Goal: Task Accomplishment & Management: Manage account settings

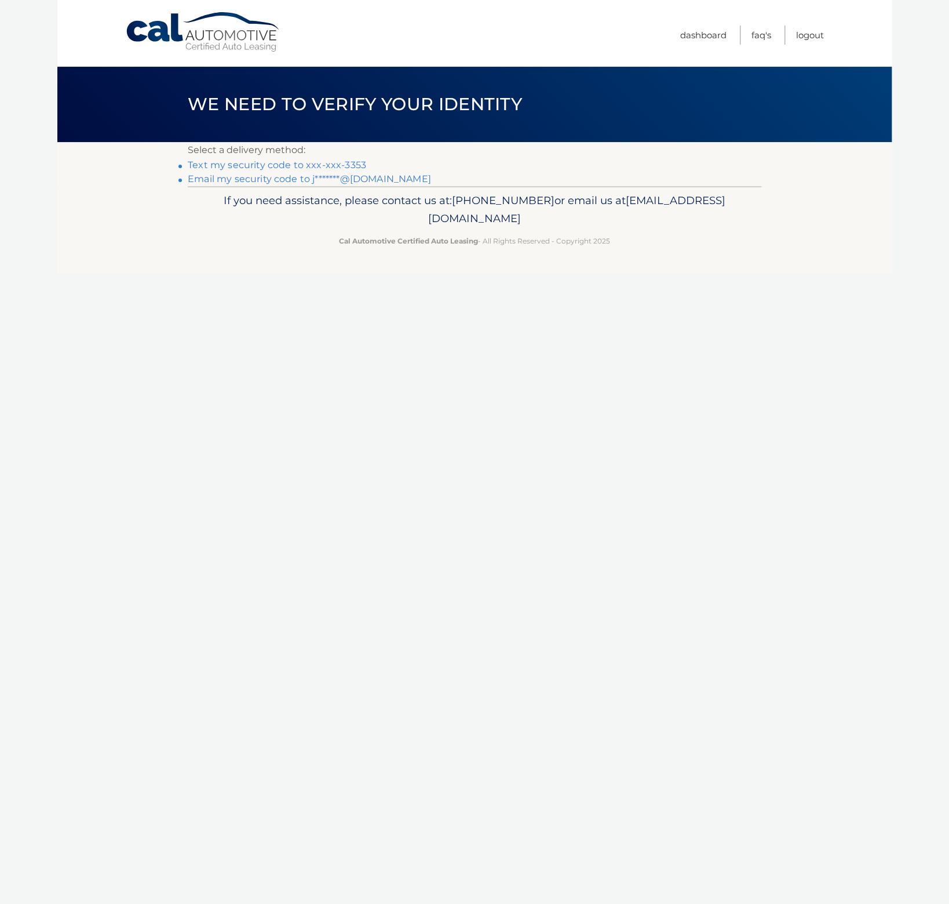
click at [326, 161] on link "Text my security code to xxx-xxx-3353" at bounding box center [277, 164] width 179 height 11
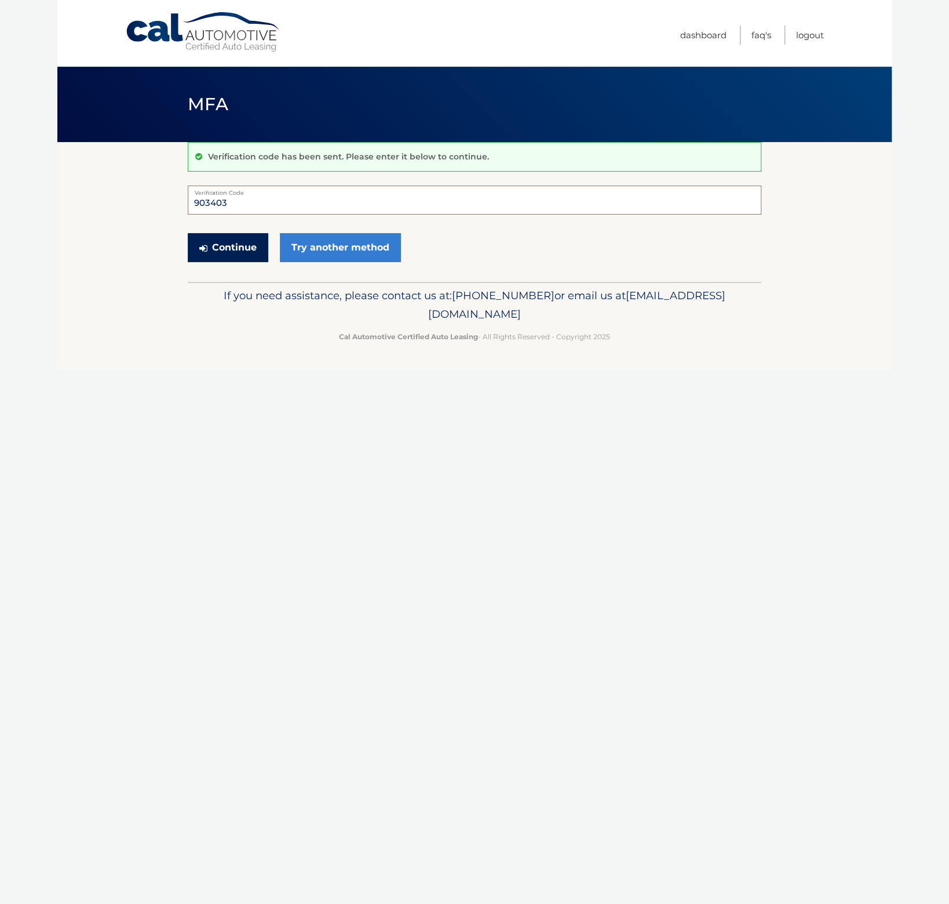
type input "903403"
click at [221, 245] on button "Continue" at bounding box center [228, 247] width 81 height 29
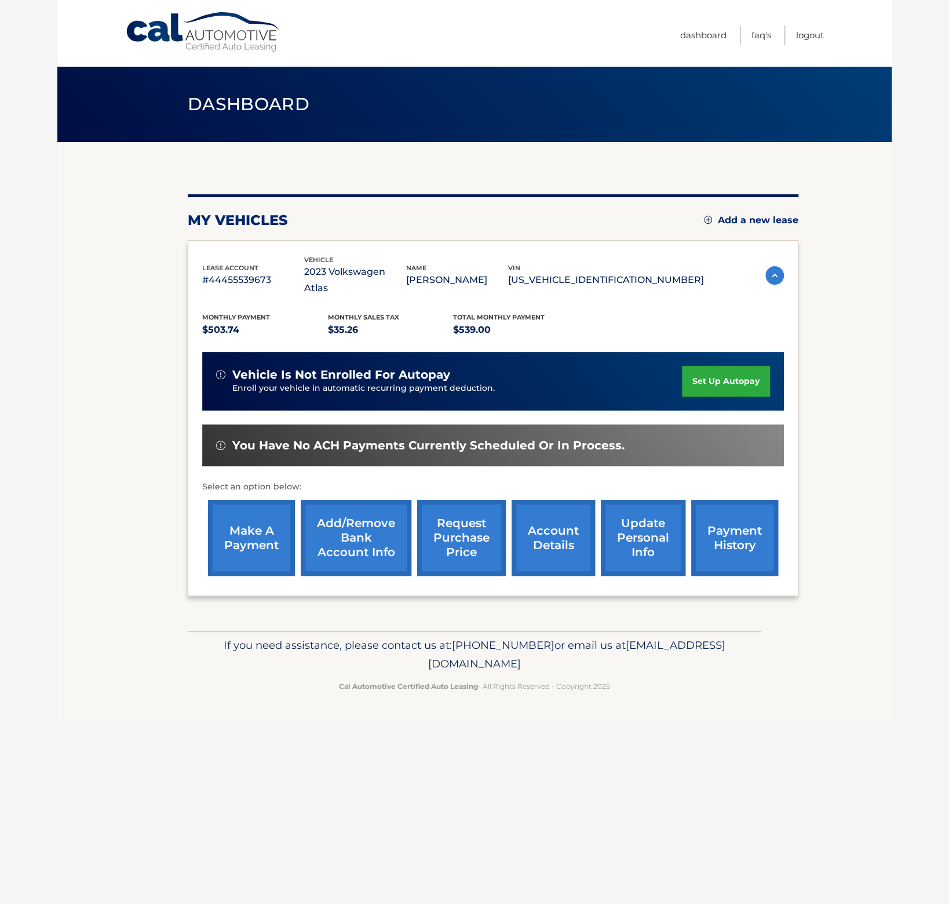
click at [770, 271] on img at bounding box center [775, 275] width 19 height 19
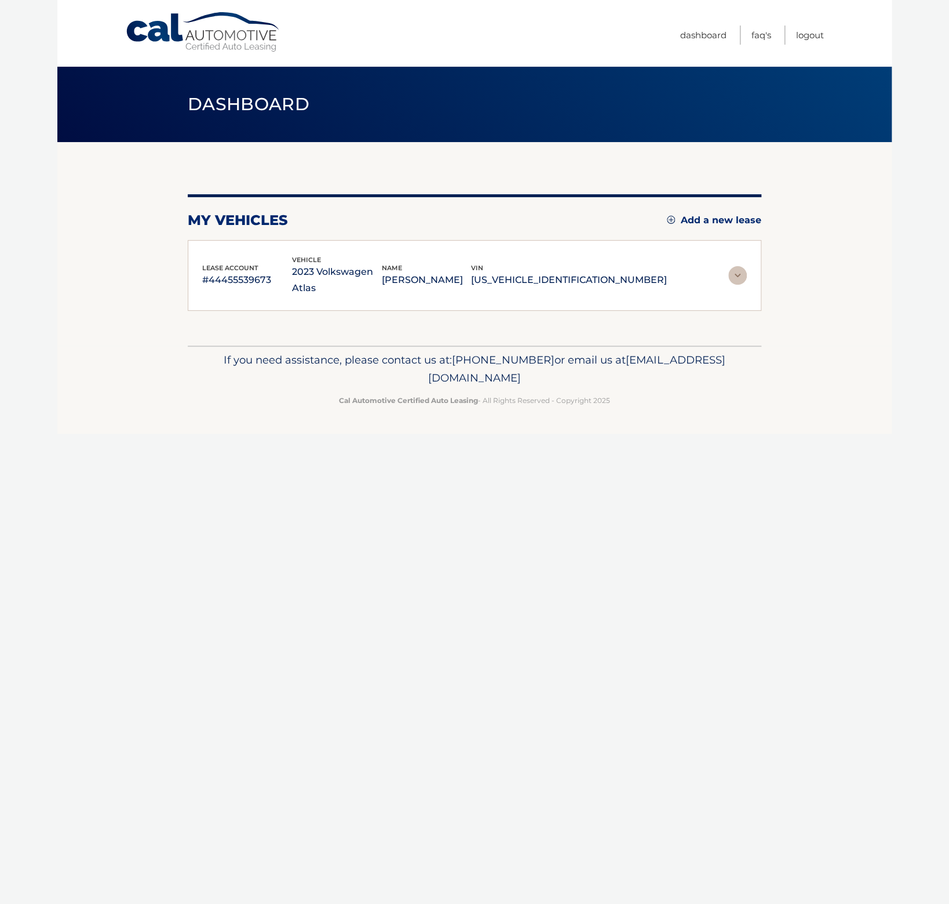
click at [770, 271] on section "my vehicles Add a new lease lease account #44455539673 vehicle 2023 Volkswagen …" at bounding box center [474, 243] width 835 height 203
click at [741, 266] on img at bounding box center [738, 275] width 19 height 19
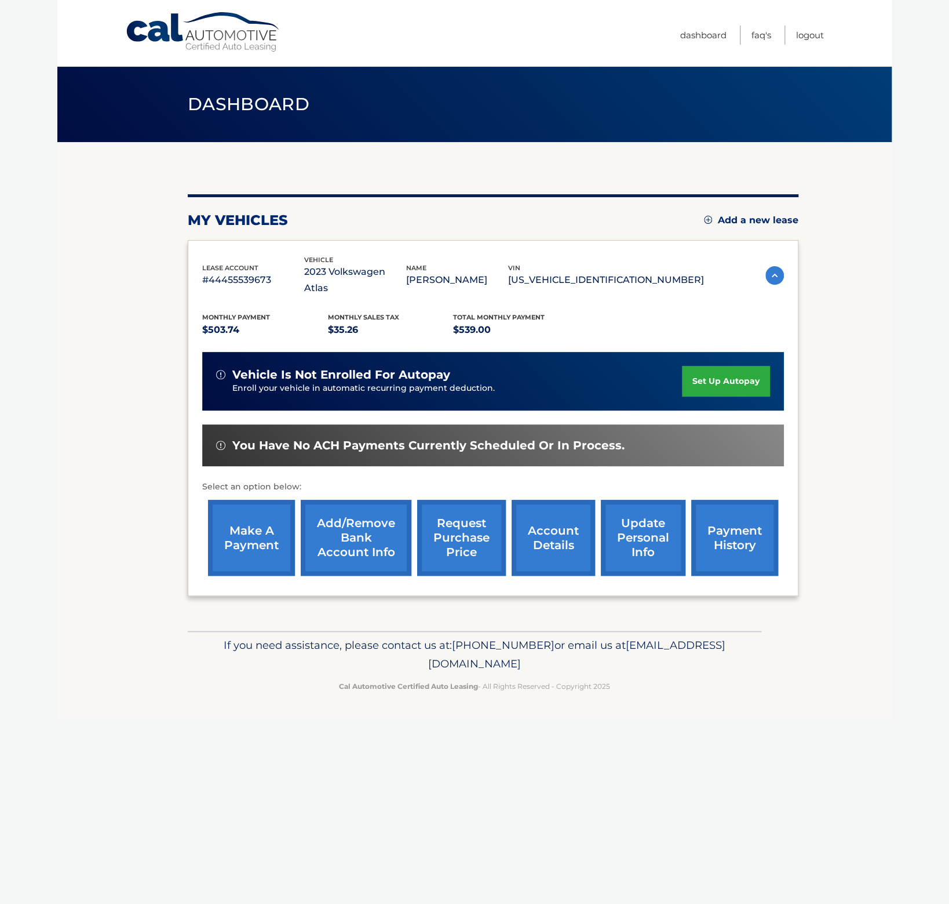
click at [474, 534] on link "request purchase price" at bounding box center [461, 538] width 89 height 76
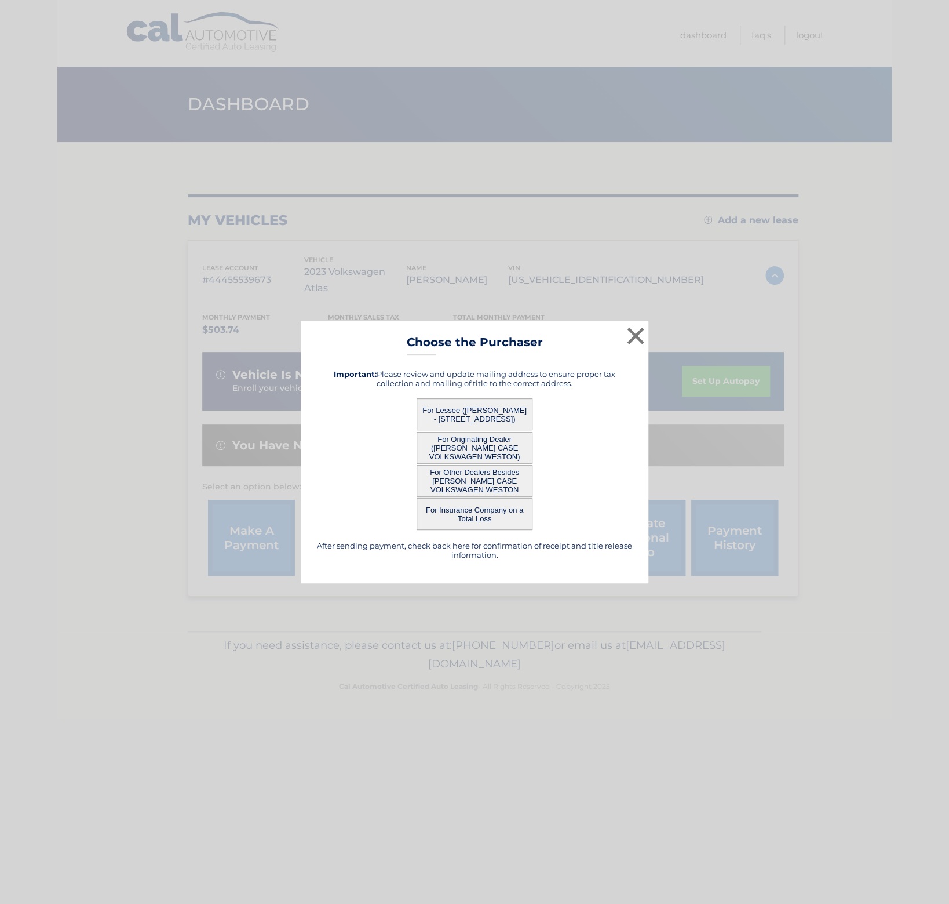
click at [511, 419] on button "For Lessee ([PERSON_NAME] - [STREET_ADDRESS])" at bounding box center [475, 414] width 116 height 32
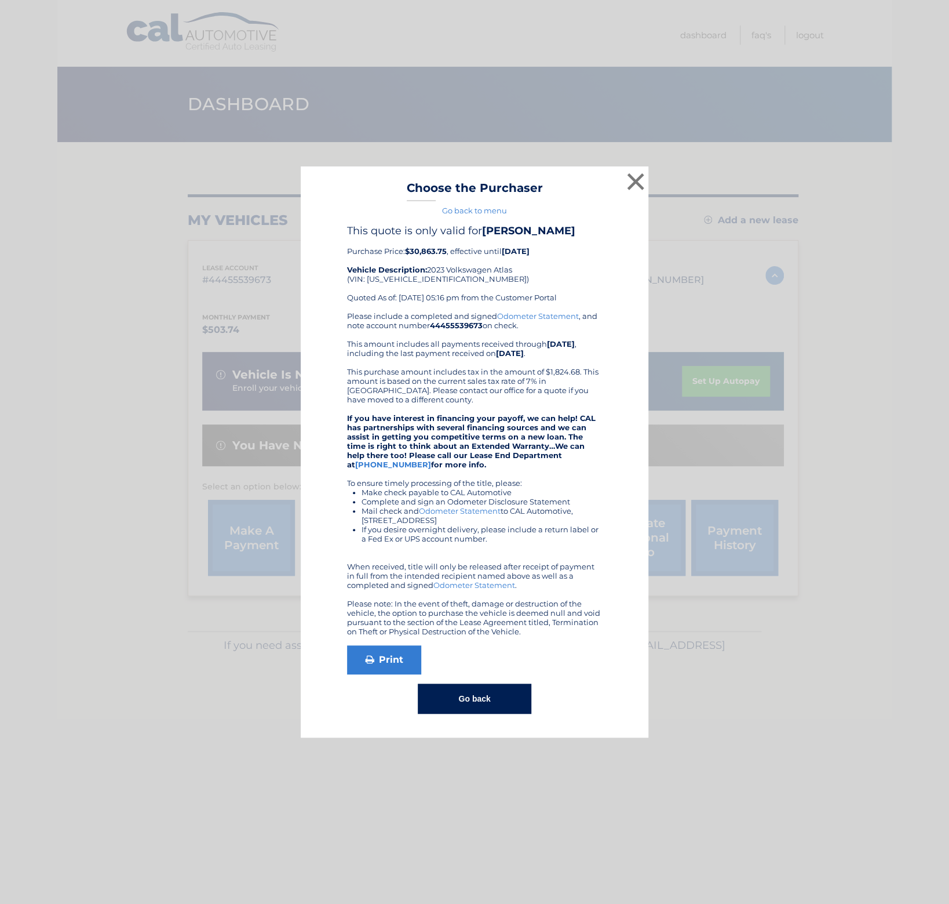
click at [416, 276] on div "This quote is only valid for [PERSON_NAME] Purchase Price: $30,863.75 , effecti…" at bounding box center [474, 267] width 255 height 87
copy div "[US_VEHICLE_IDENTIFICATION_NUMBER]"
click at [632, 184] on button "×" at bounding box center [635, 181] width 23 height 23
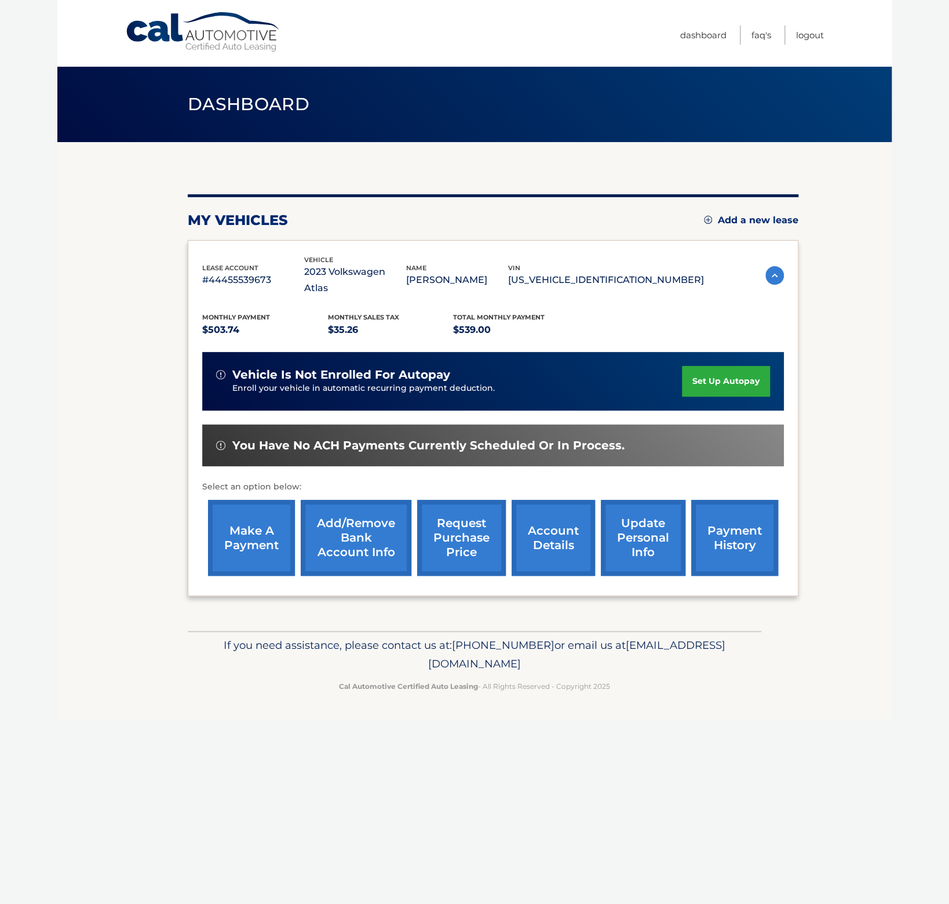
click at [476, 534] on link "request purchase price" at bounding box center [461, 538] width 89 height 76
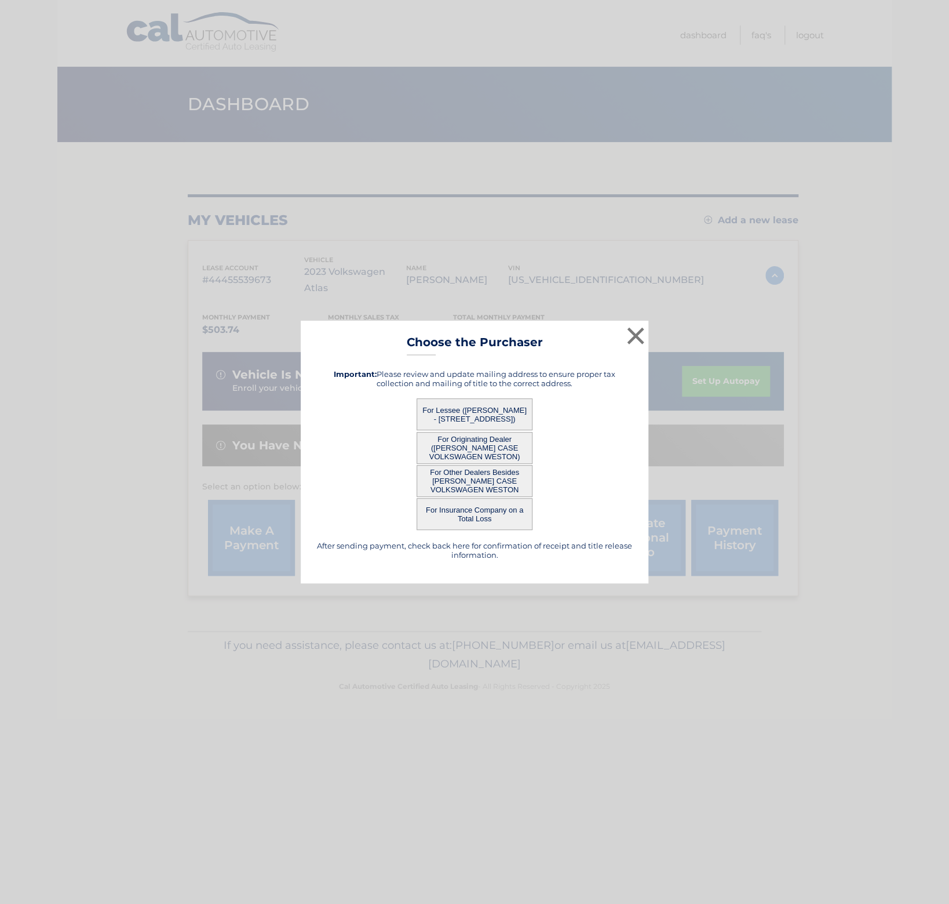
click at [497, 474] on button "For Other Dealers Besides [PERSON_NAME] CASE VOLKSWAGEN WESTON" at bounding box center [475, 481] width 116 height 32
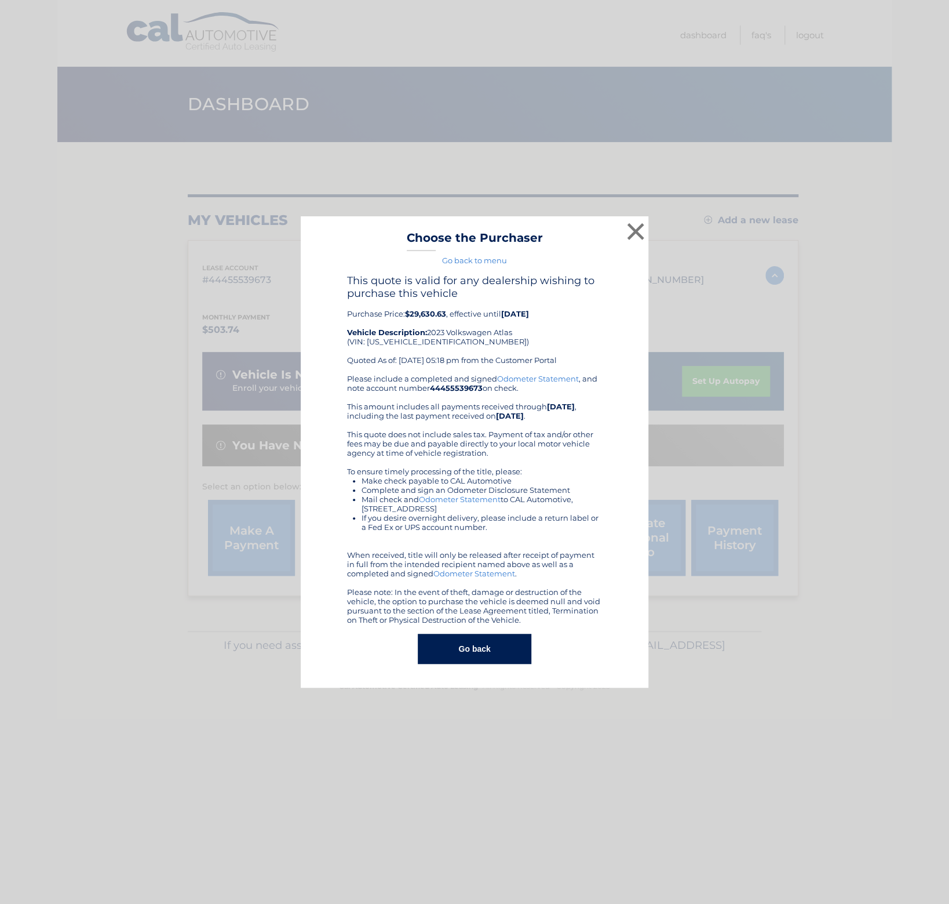
click at [517, 634] on button "Go back" at bounding box center [474, 649] width 113 height 30
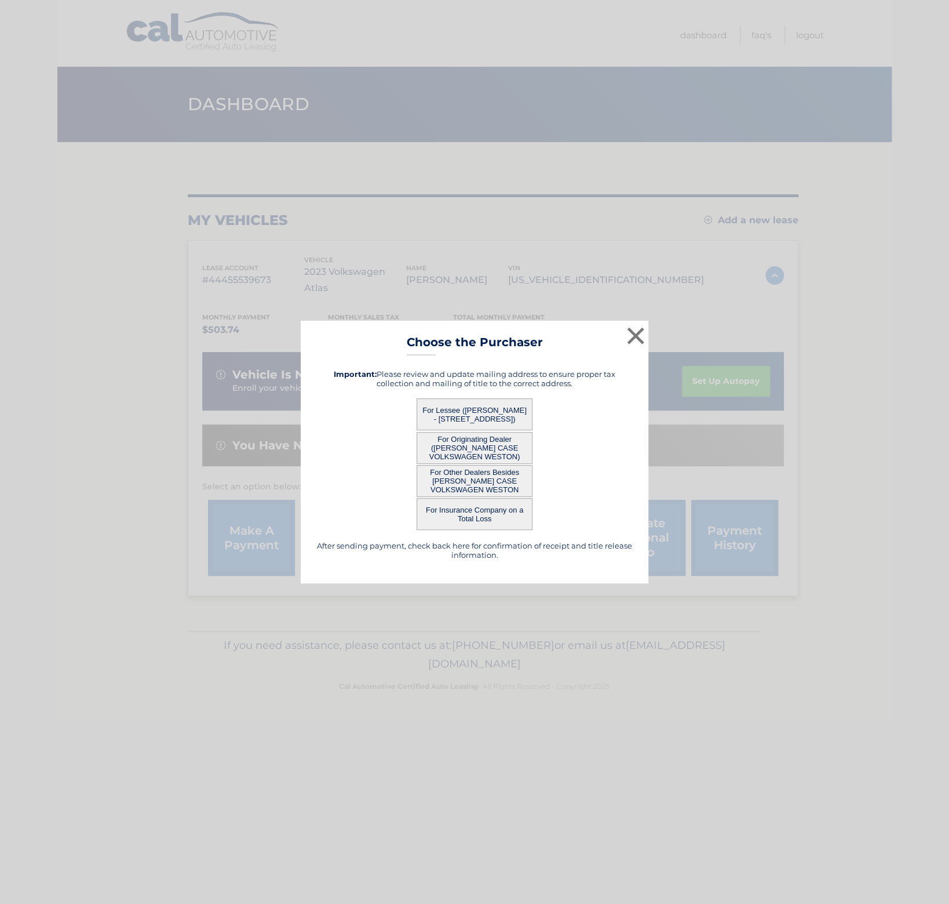
click at [478, 445] on button "For Originating Dealer ([PERSON_NAME] CASE VOLKSWAGEN WESTON)" at bounding box center [475, 448] width 116 height 32
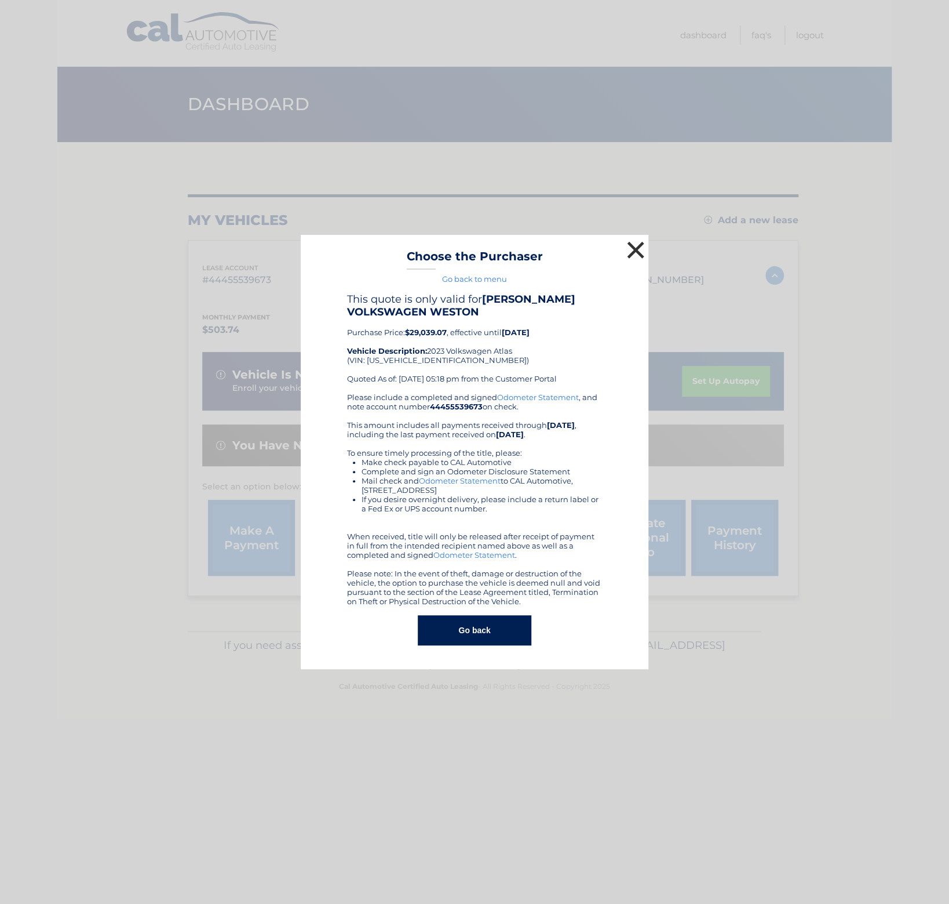
click at [632, 246] on button "×" at bounding box center [635, 249] width 23 height 23
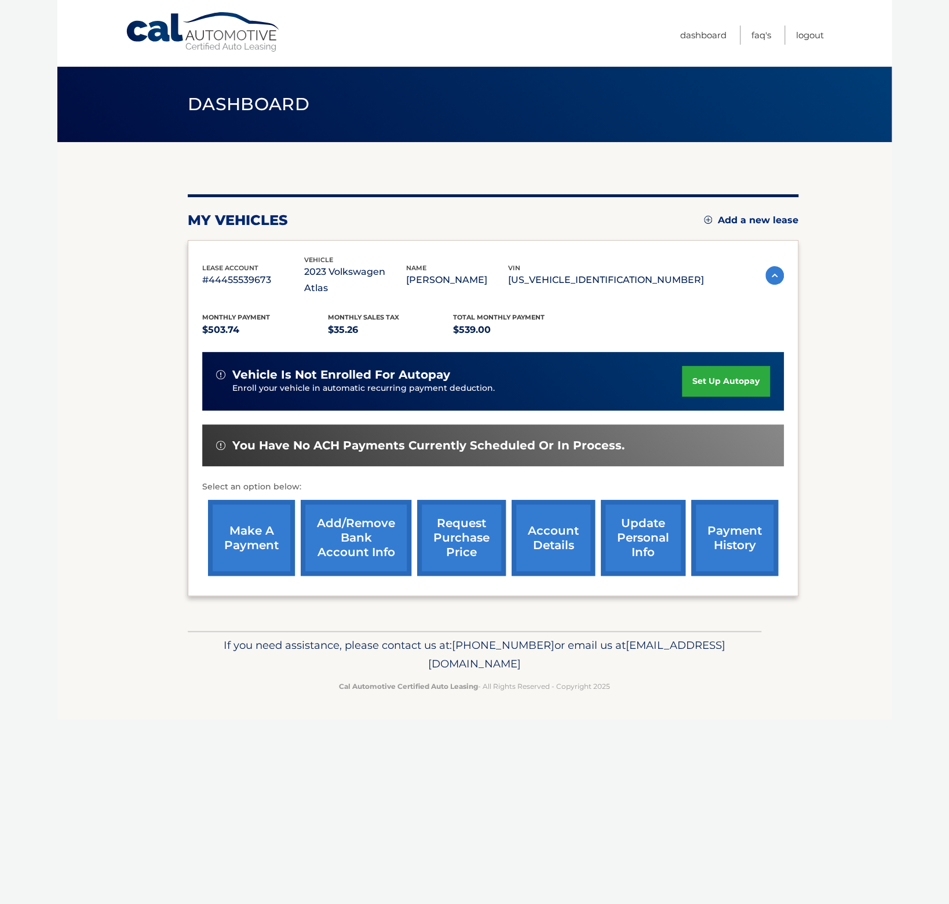
click at [473, 532] on link "request purchase price" at bounding box center [461, 538] width 89 height 76
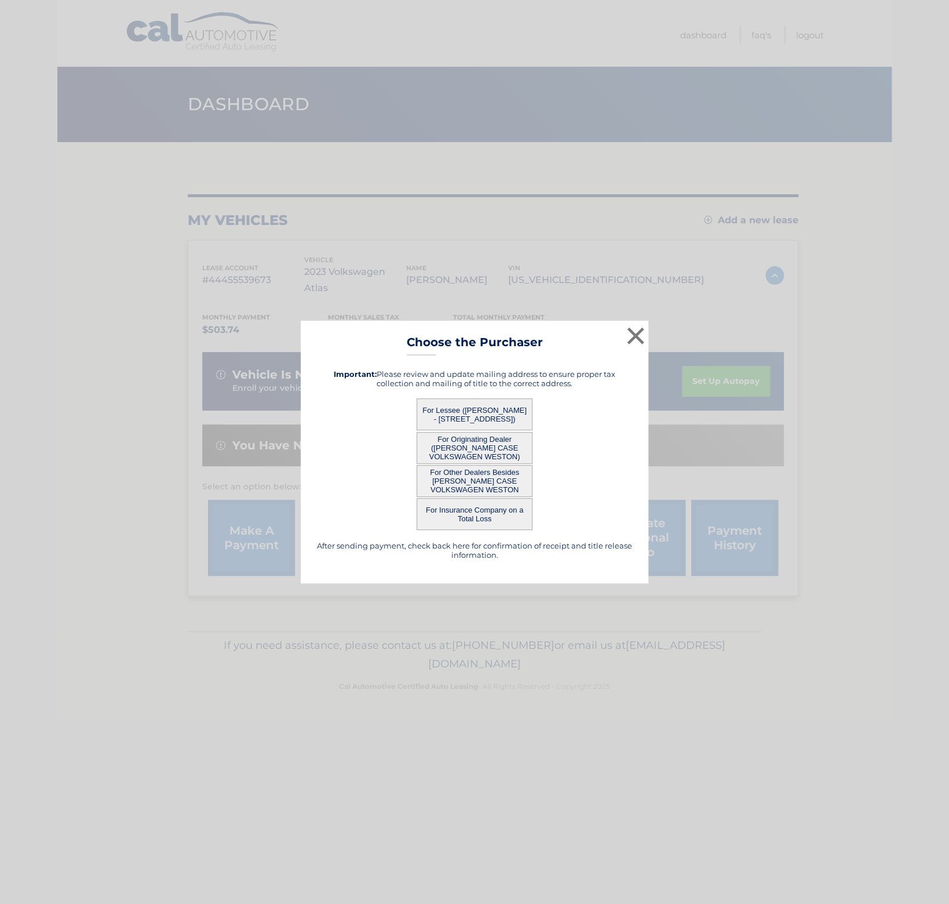
click at [481, 479] on button "For Other Dealers Besides [PERSON_NAME] CASE VOLKSWAGEN WESTON" at bounding box center [475, 481] width 116 height 32
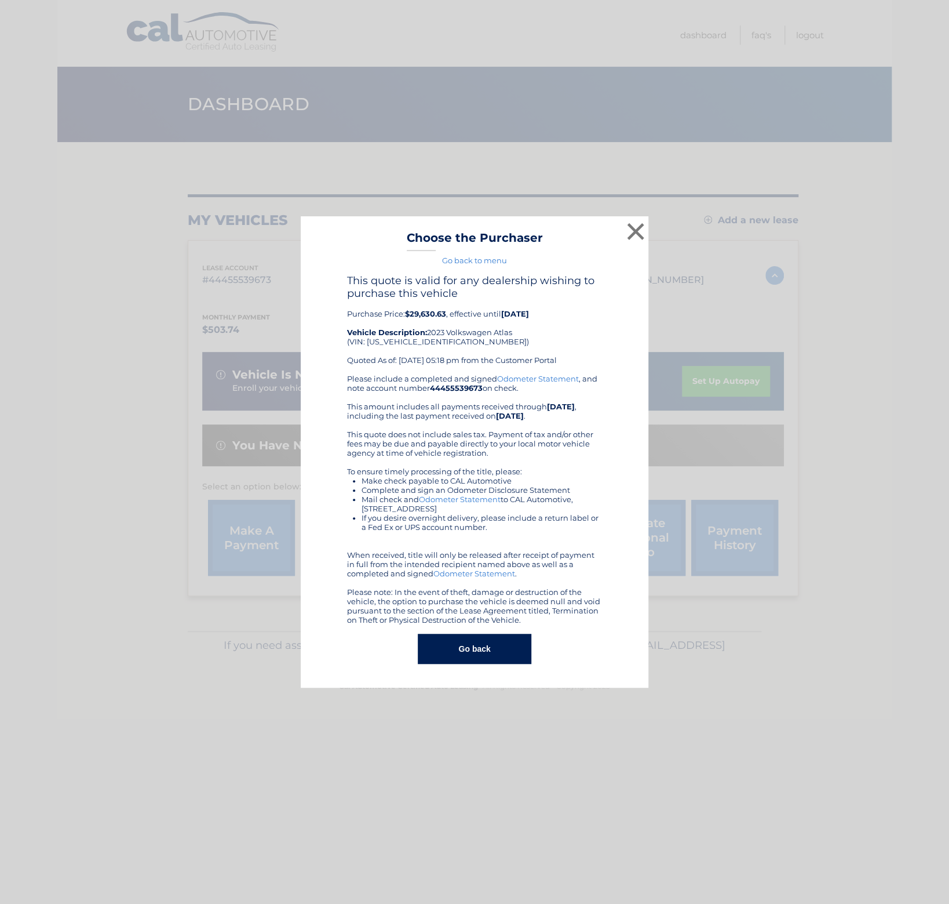
click at [485, 655] on button "Go back" at bounding box center [474, 649] width 113 height 30
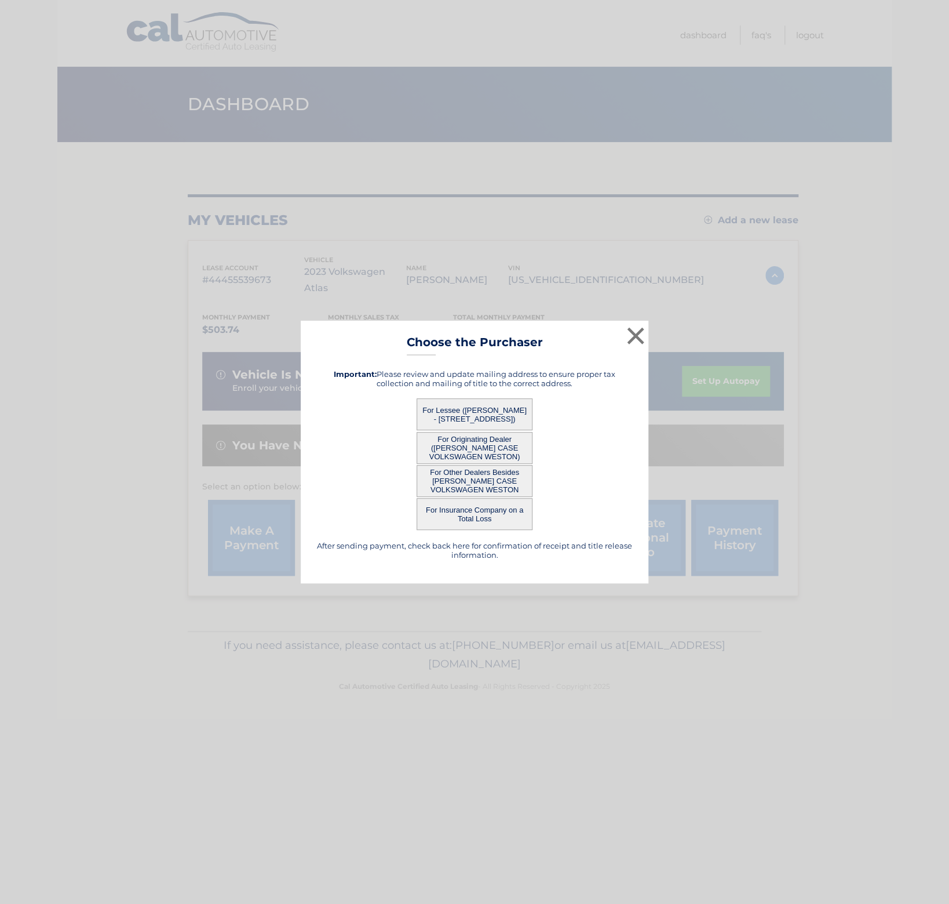
click at [496, 414] on button "For Lessee ([PERSON_NAME] - [STREET_ADDRESS])" at bounding box center [475, 414] width 116 height 32
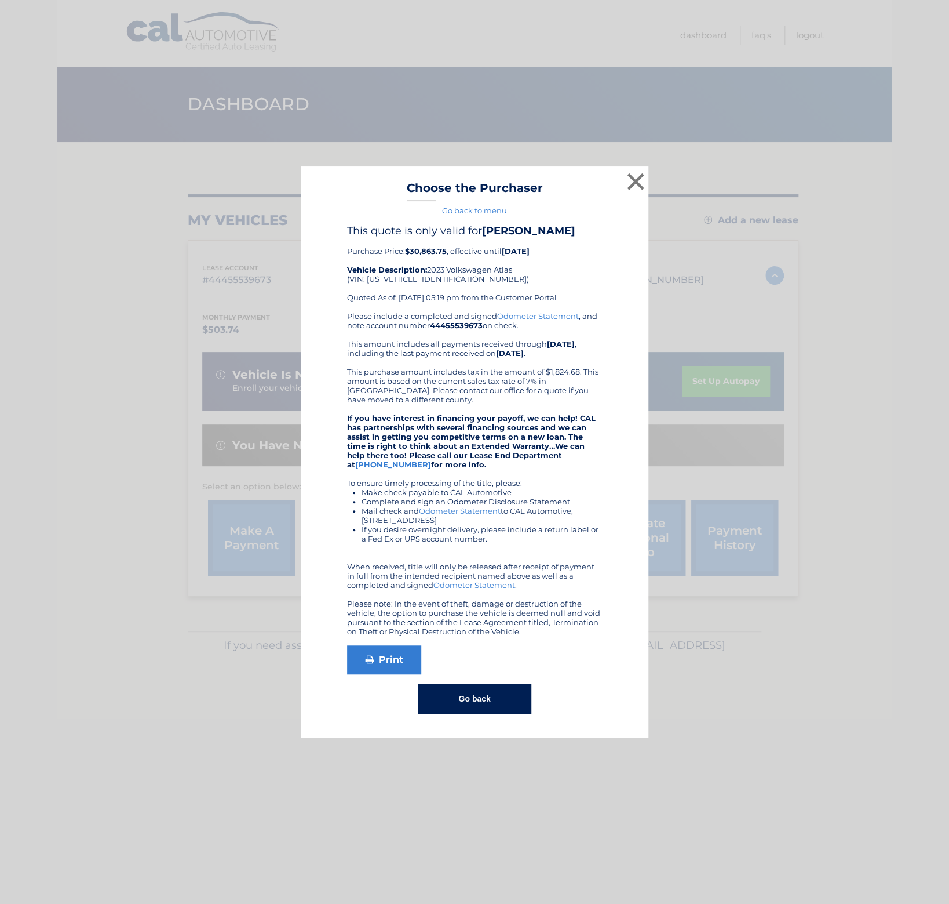
click at [484, 690] on button "Go back" at bounding box center [474, 698] width 113 height 30
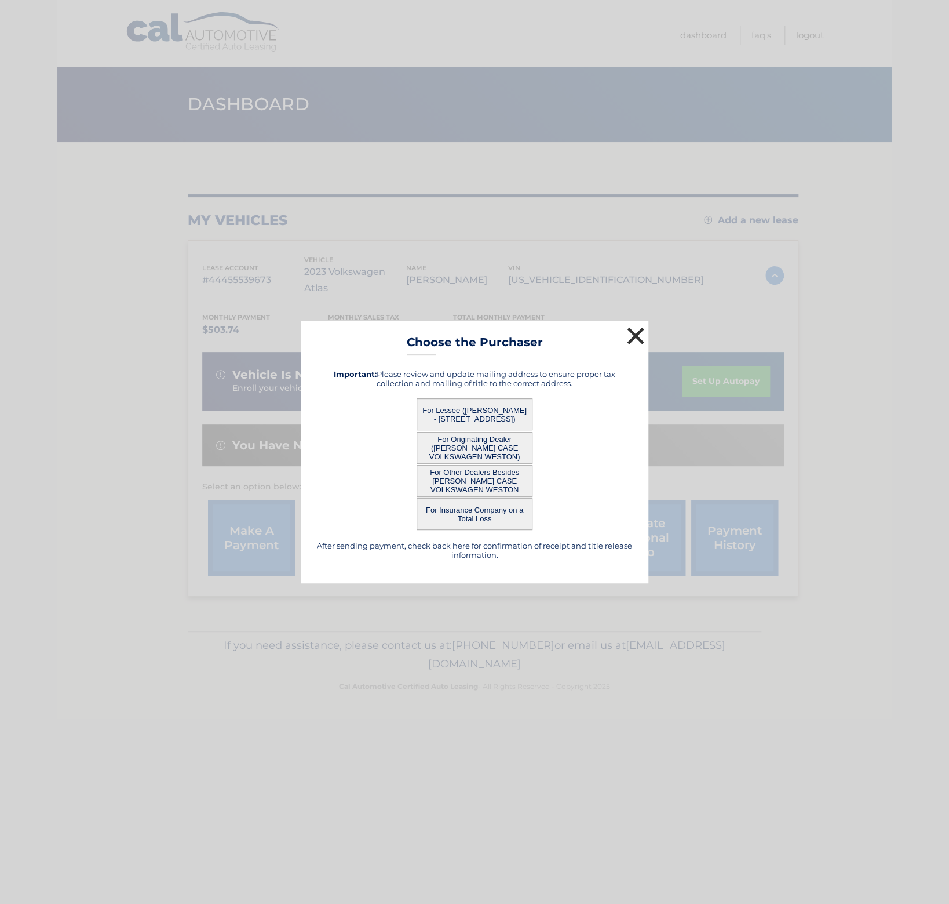
click at [626, 338] on button "×" at bounding box center [635, 335] width 23 height 23
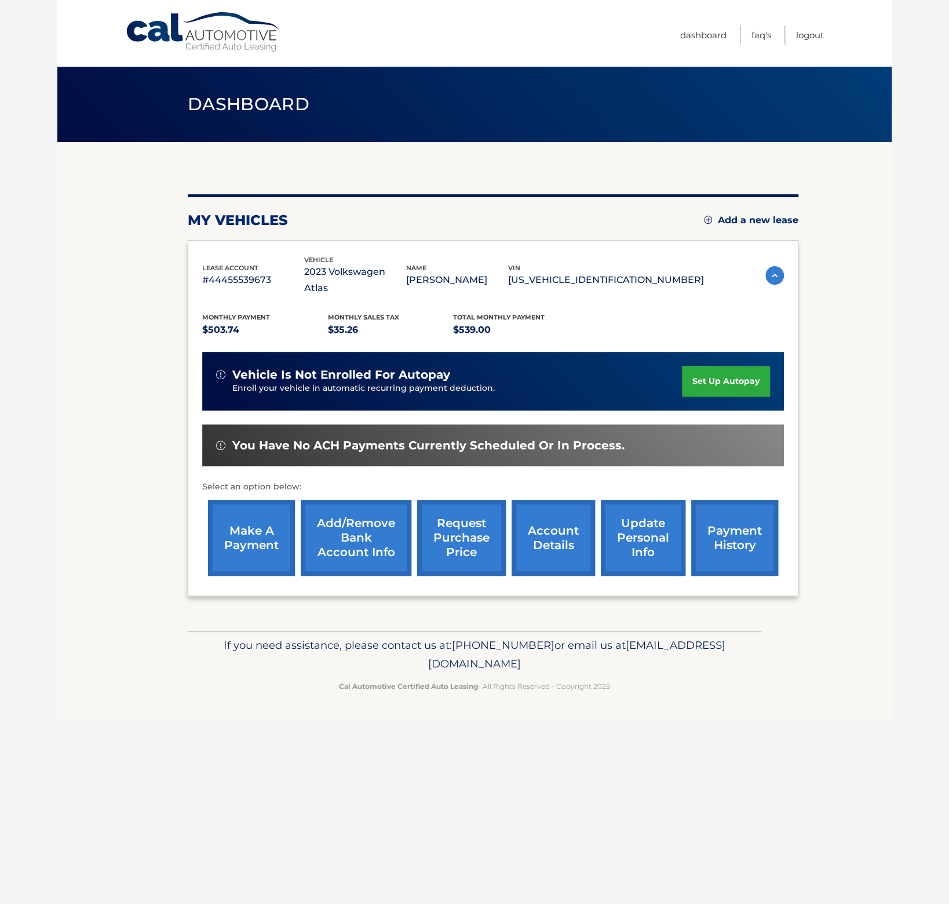
click at [561, 514] on link "account details" at bounding box center [553, 538] width 83 height 76
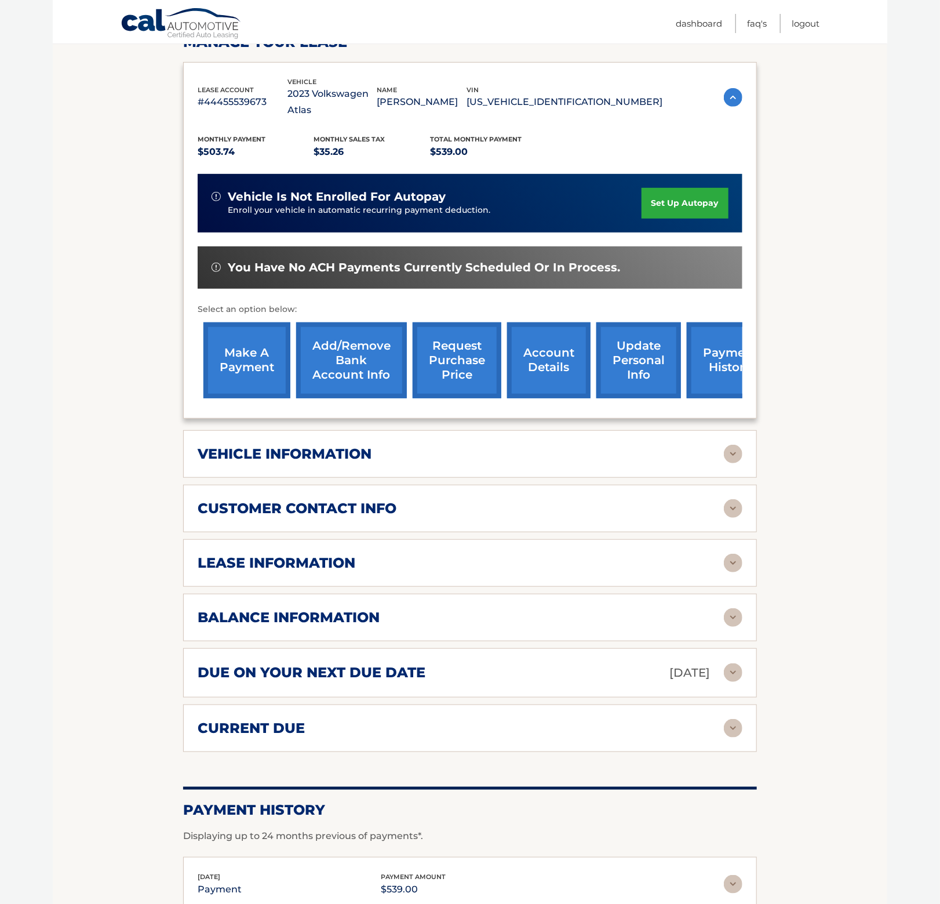
scroll to position [232, 0]
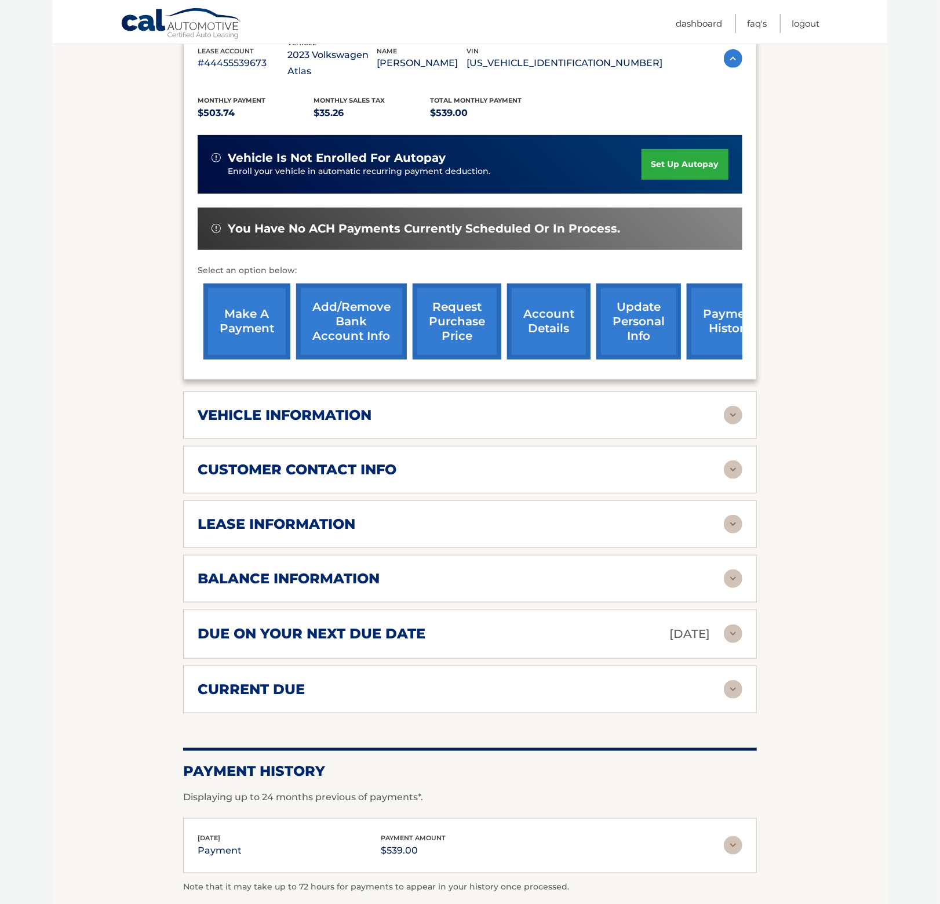
click at [731, 569] on img at bounding box center [733, 578] width 19 height 19
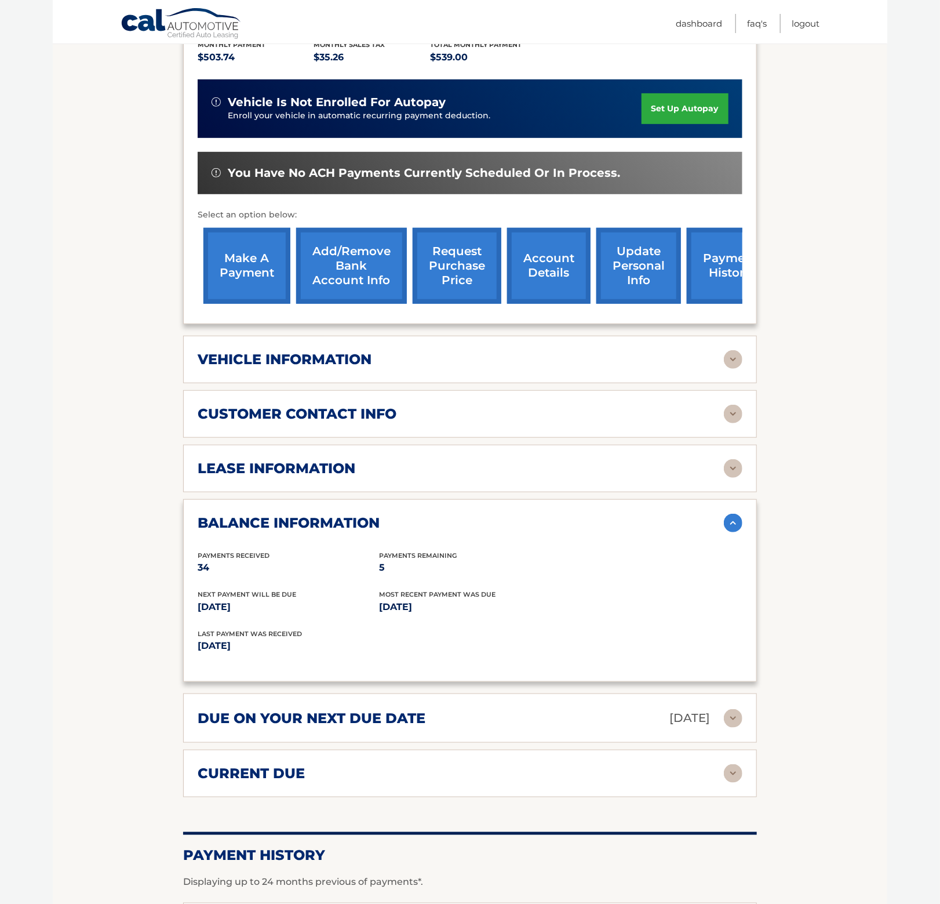
scroll to position [348, 0]
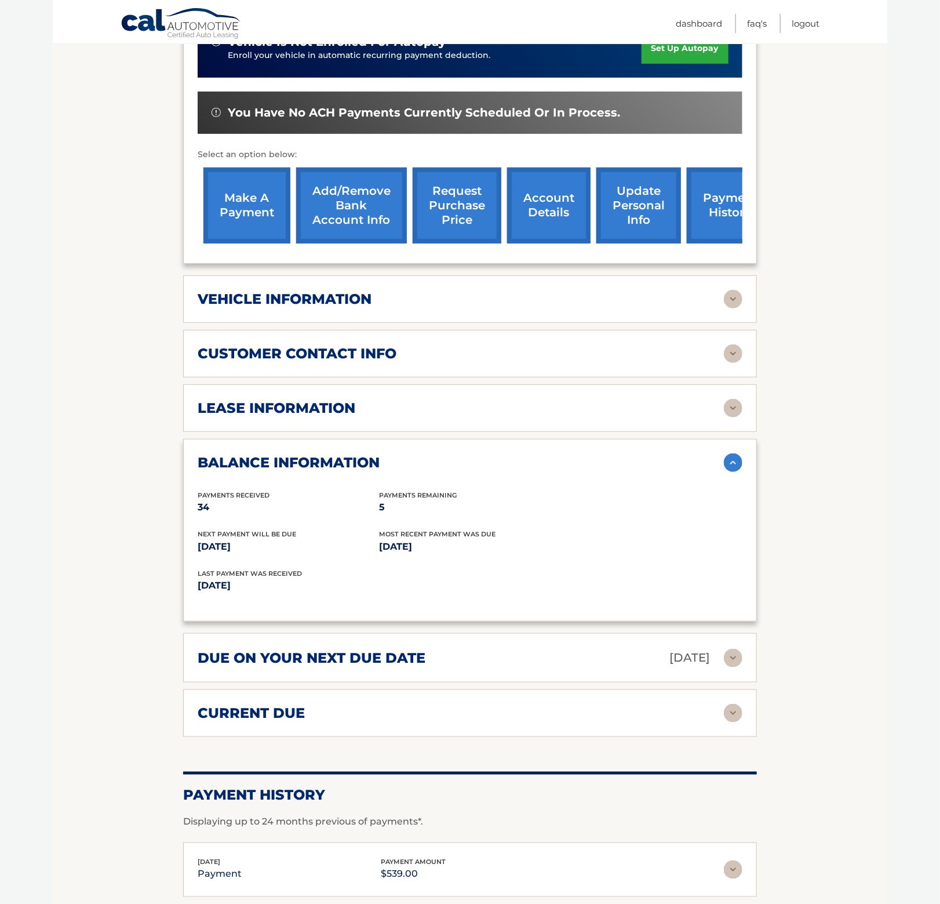
click at [734, 290] on img at bounding box center [733, 299] width 19 height 19
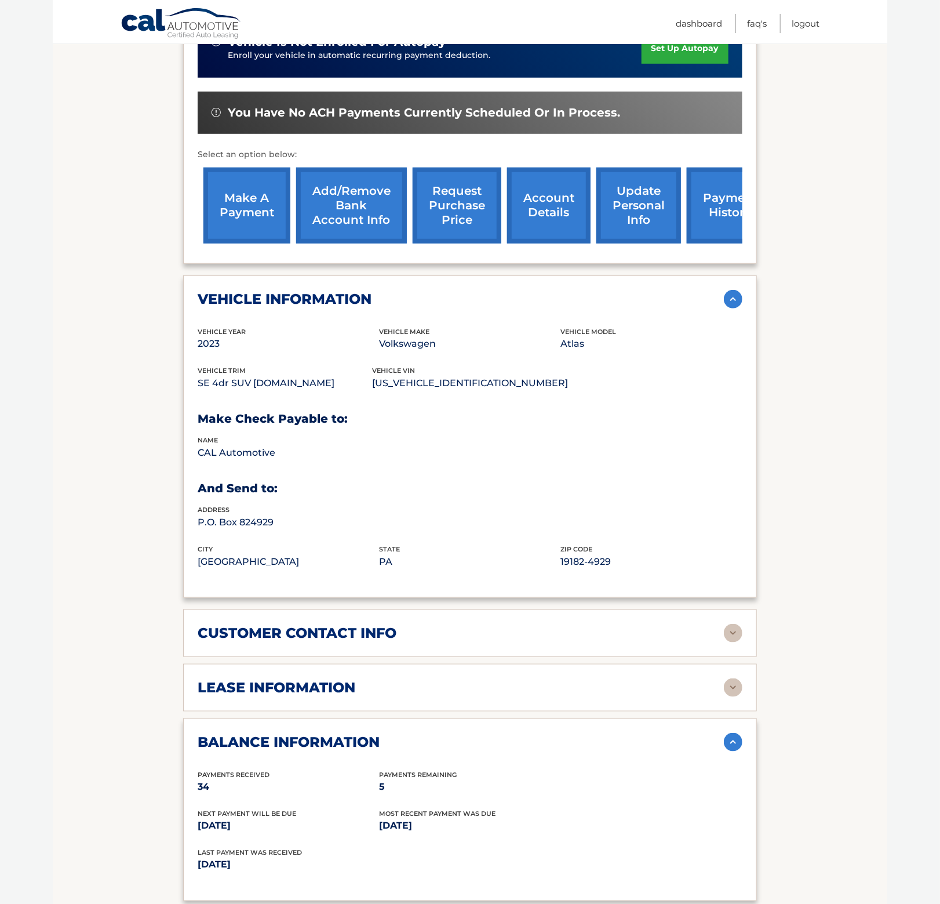
click at [734, 290] on img at bounding box center [733, 299] width 19 height 19
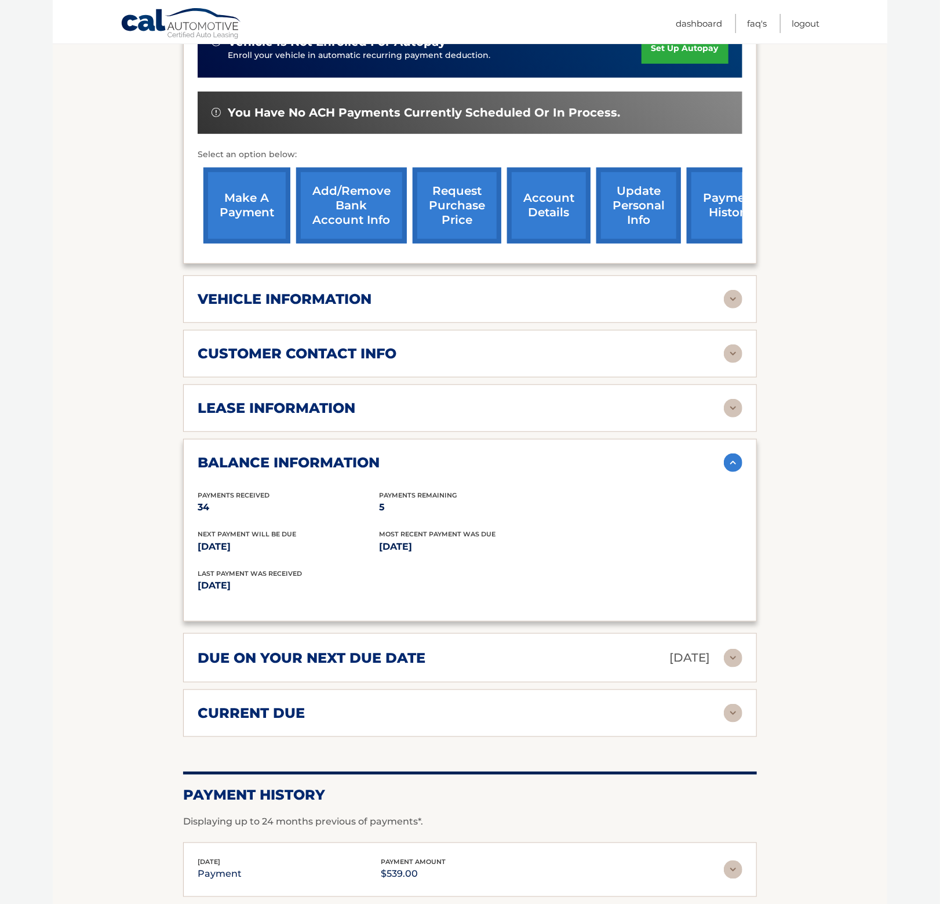
click at [731, 344] on img at bounding box center [733, 353] width 19 height 19
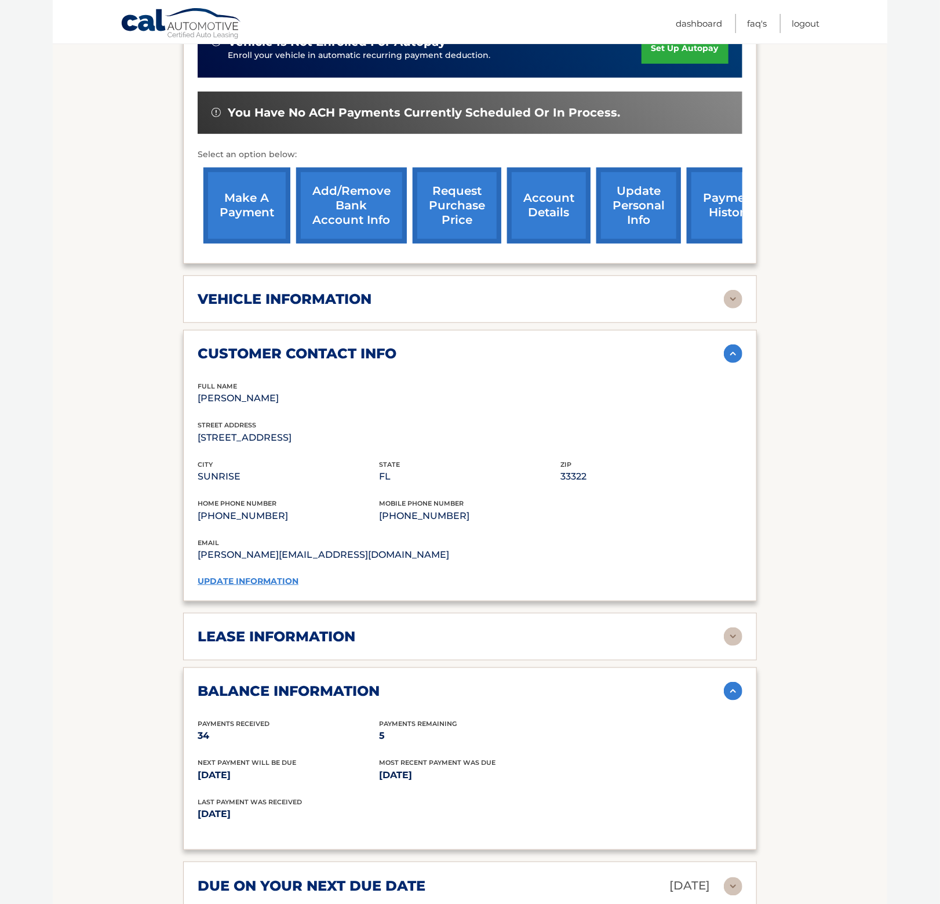
click at [731, 344] on img at bounding box center [733, 353] width 19 height 19
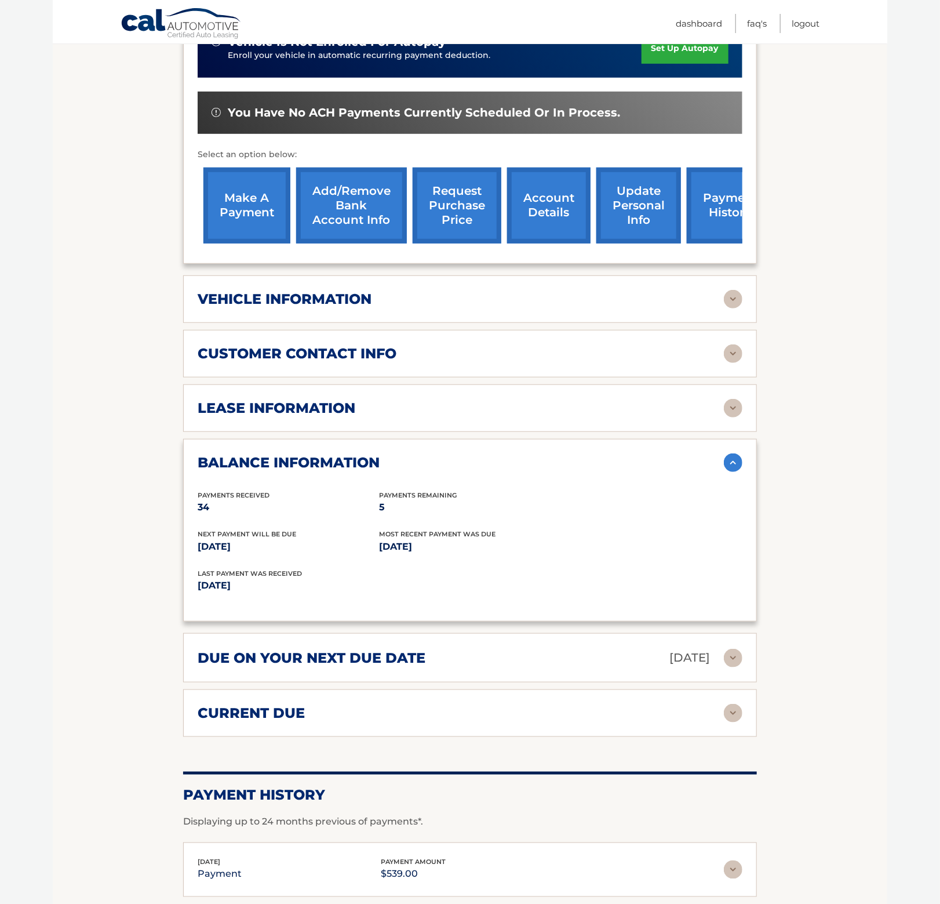
click at [728, 399] on img at bounding box center [733, 408] width 19 height 19
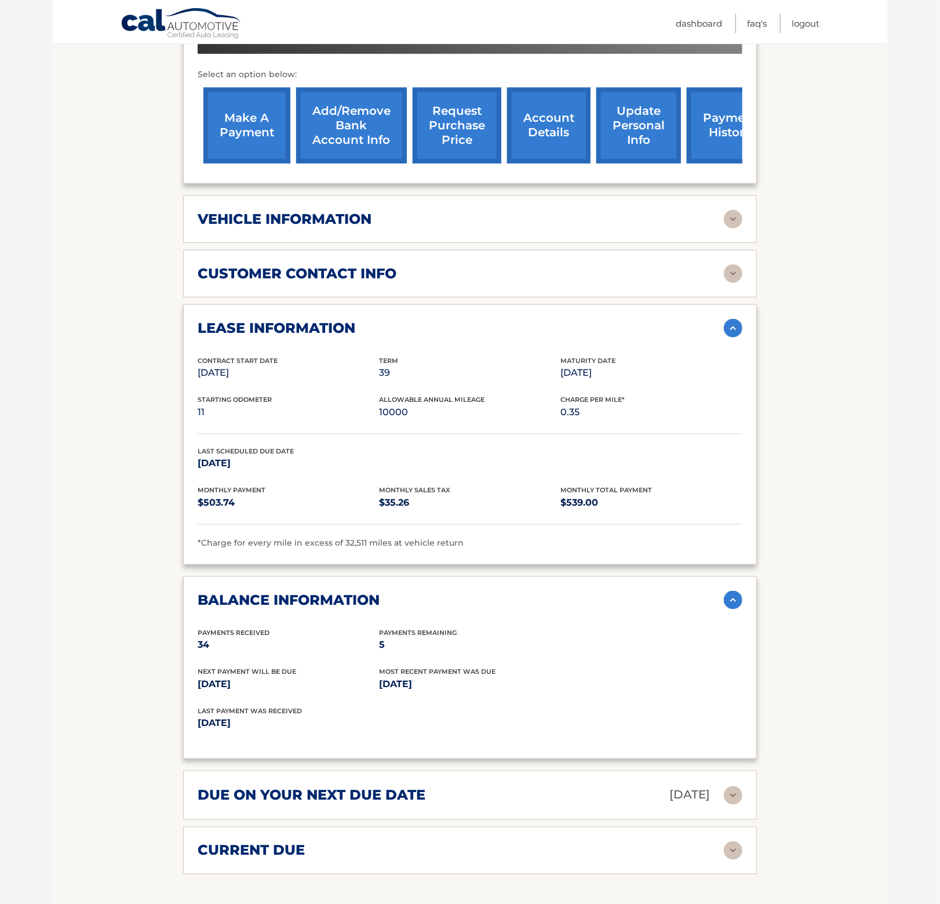
scroll to position [424, 0]
